Goal: Transaction & Acquisition: Purchase product/service

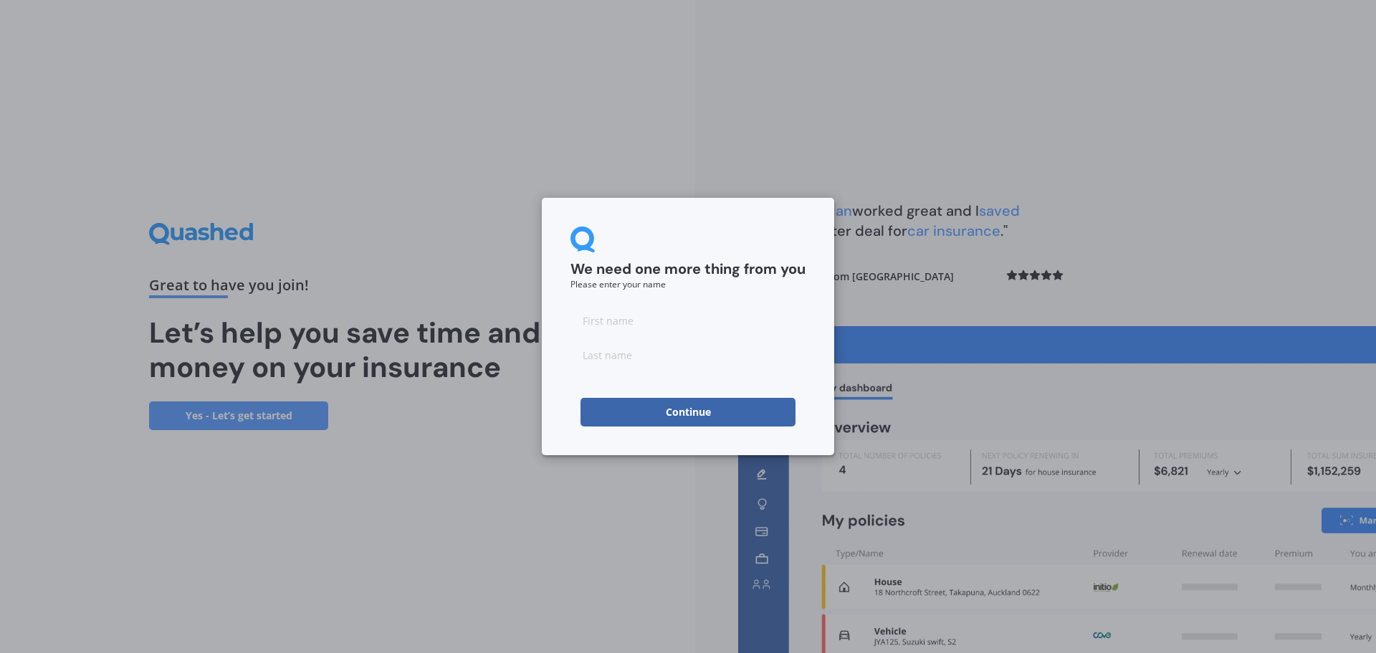
click at [687, 312] on input at bounding box center [688, 320] width 235 height 29
type input "[PERSON_NAME]"
type input "Broomfield"
click at [591, 408] on button "Continue" at bounding box center [688, 412] width 215 height 29
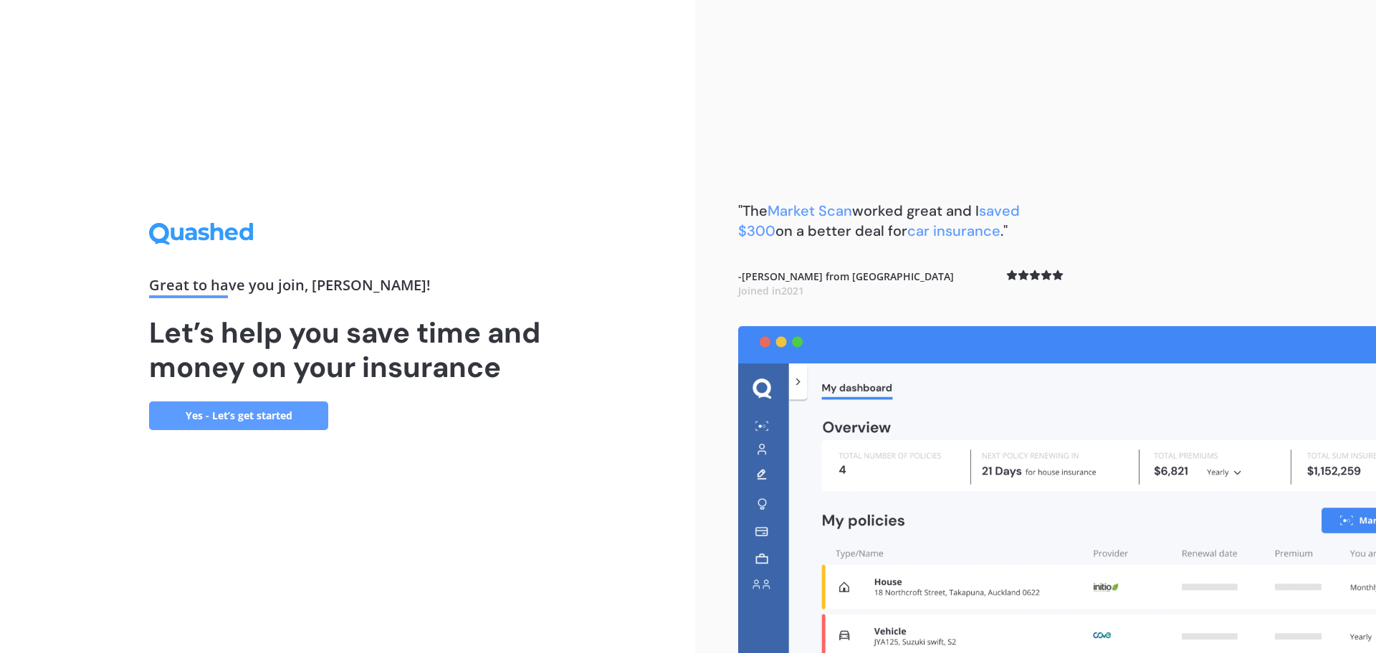
click at [234, 409] on link "Yes - Let’s get started" at bounding box center [238, 415] width 179 height 29
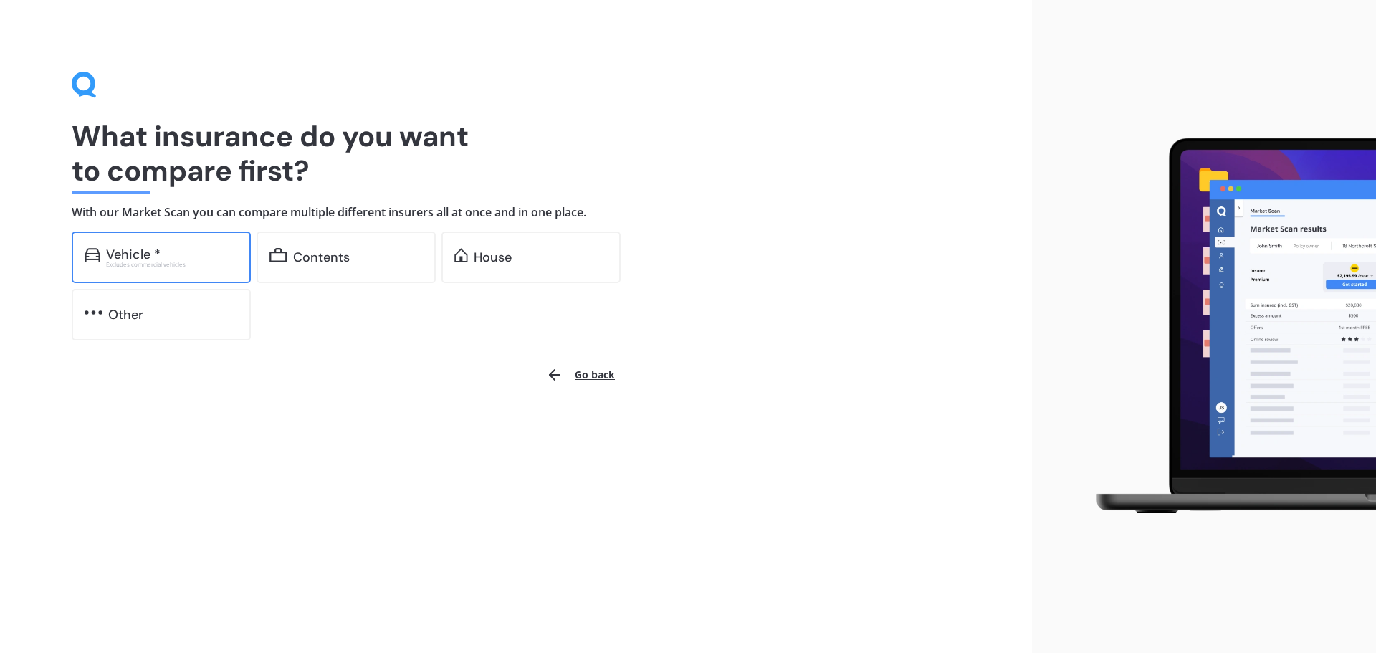
click at [146, 254] on div "Vehicle *" at bounding box center [133, 254] width 54 height 14
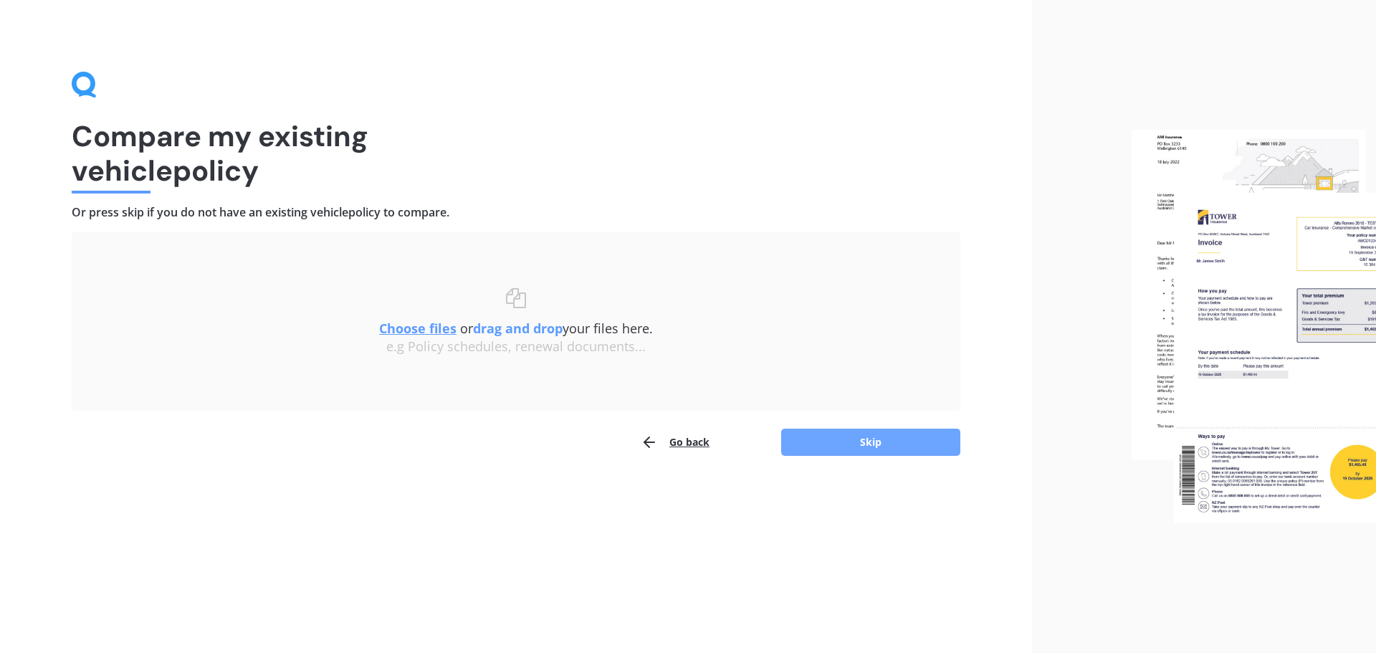
click at [877, 442] on button "Skip" at bounding box center [870, 442] width 179 height 27
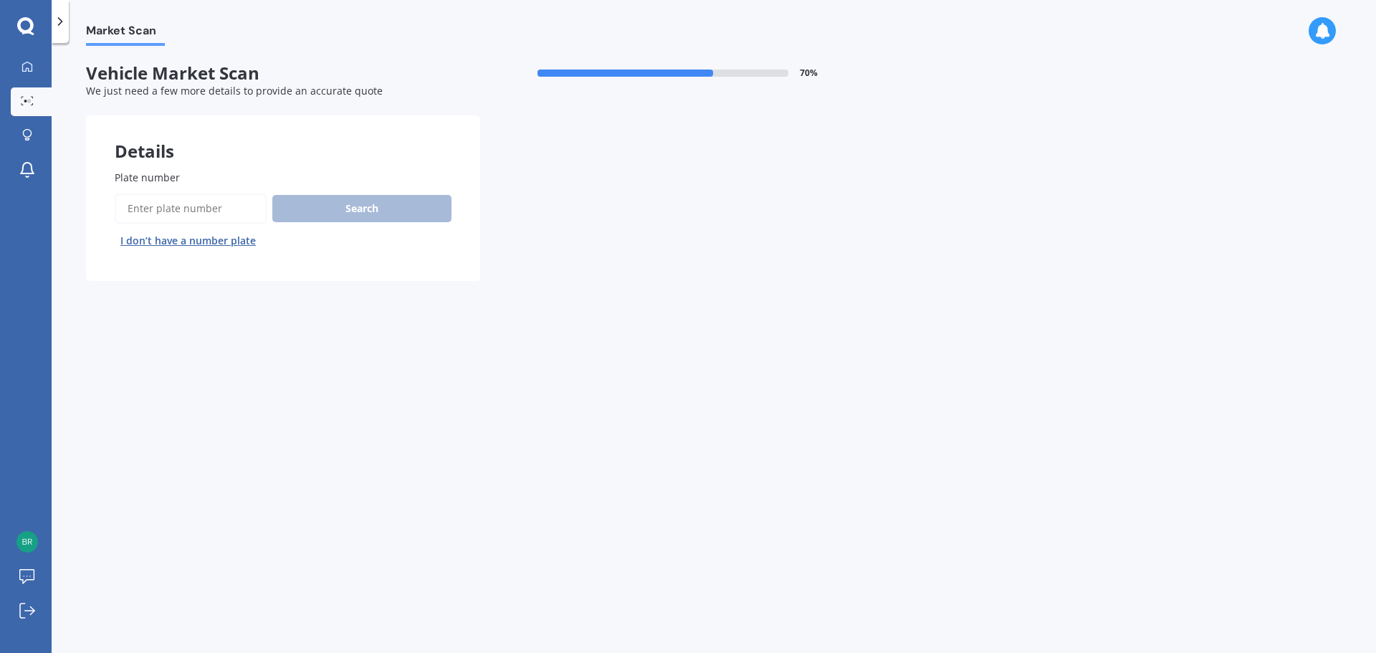
click at [151, 204] on input "Plate number" at bounding box center [191, 209] width 152 height 30
type input "GLG98"
click at [366, 215] on button "Search" at bounding box center [361, 208] width 179 height 27
